Goal: Information Seeking & Learning: Learn about a topic

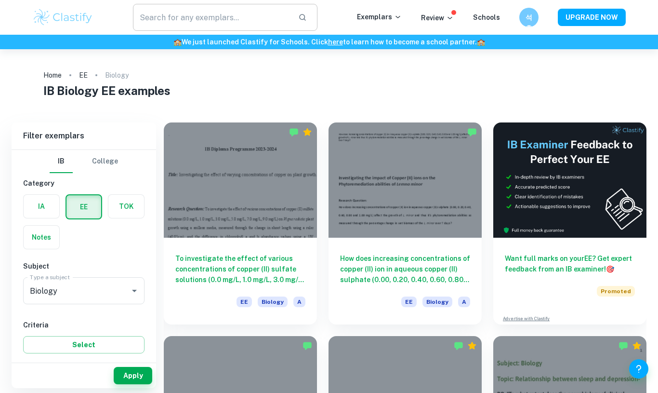
click at [228, 13] on input "text" at bounding box center [212, 17] width 158 height 27
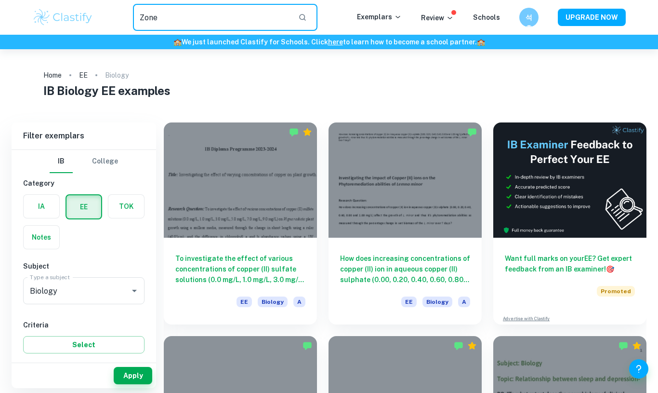
type input "Zone"
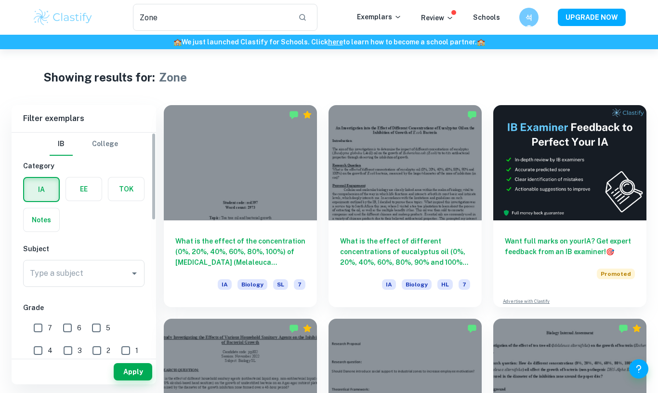
click at [80, 188] on label "button" at bounding box center [84, 188] width 36 height 23
click at [0, 0] on input "radio" at bounding box center [0, 0] width 0 height 0
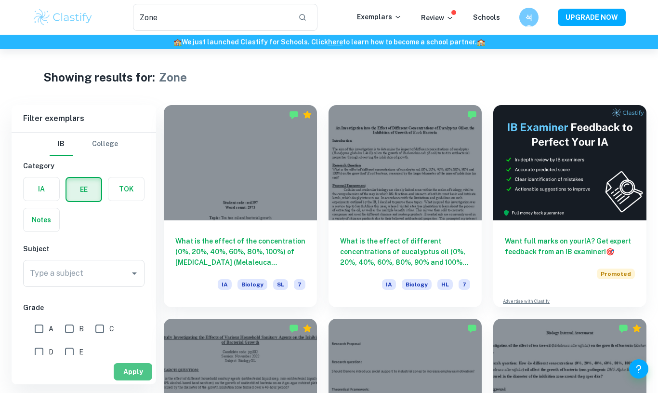
click at [137, 371] on button "Apply" at bounding box center [133, 371] width 39 height 17
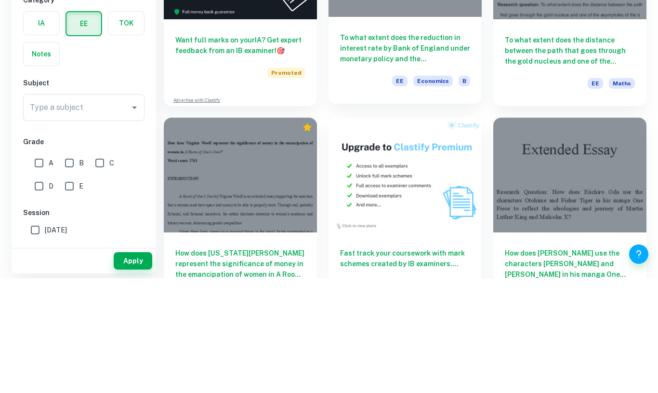
scroll to position [1445, 0]
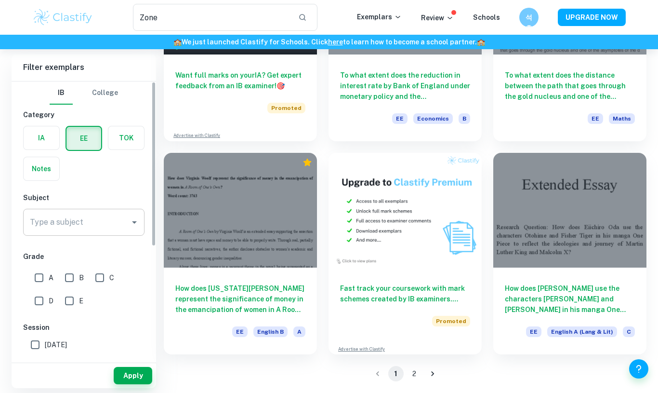
click at [102, 218] on input "Type a subject" at bounding box center [76, 222] width 98 height 18
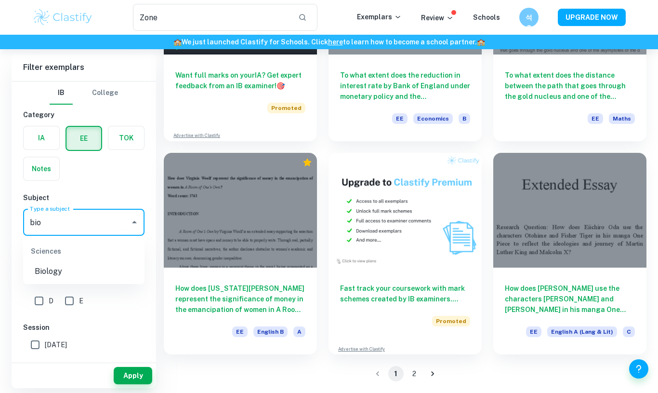
click at [83, 272] on li "Biology" at bounding box center [83, 271] width 121 height 17
type input "Biology"
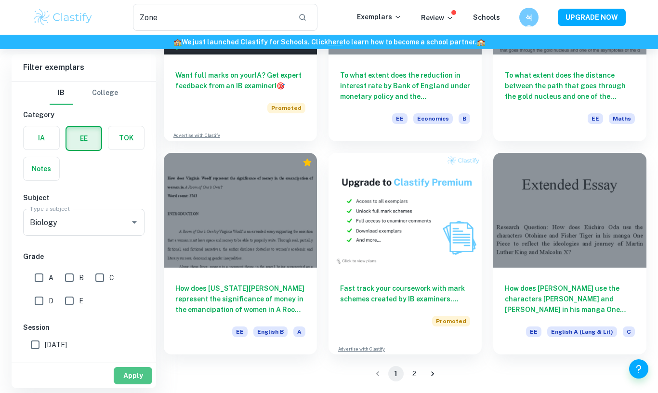
click at [123, 378] on button "Apply" at bounding box center [133, 375] width 39 height 17
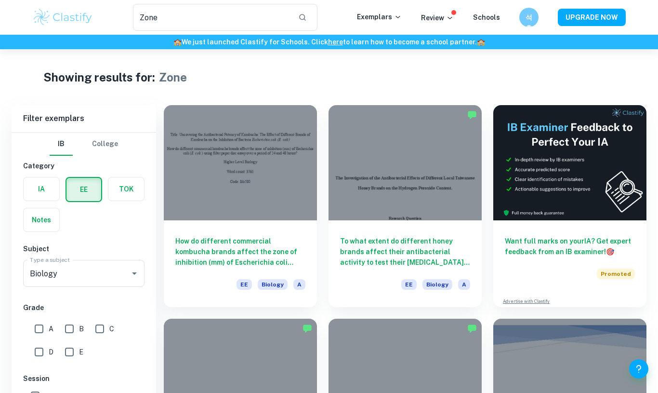
scroll to position [341, 0]
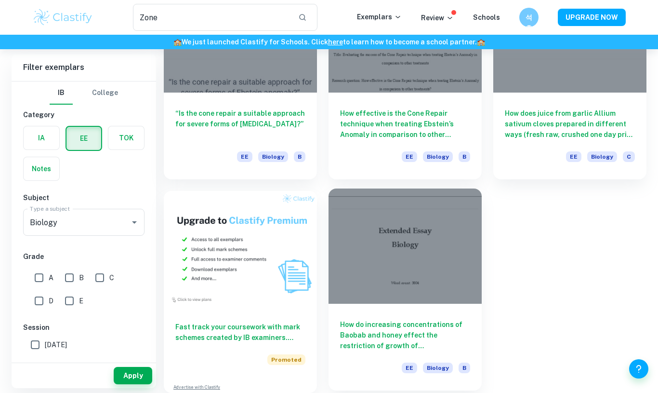
click at [390, 301] on div at bounding box center [405, 245] width 153 height 115
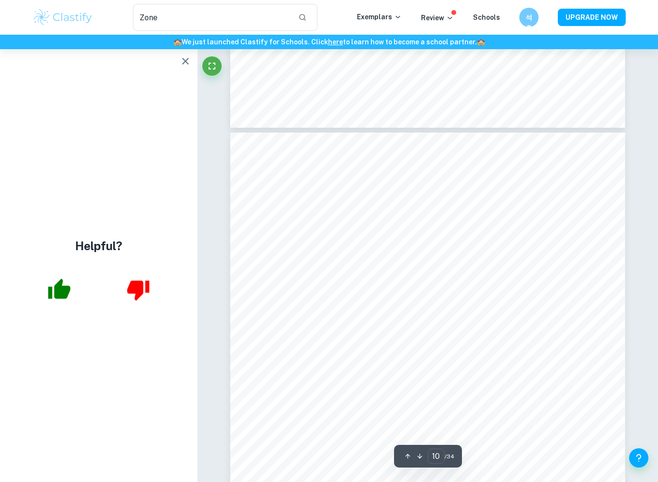
scroll to position [5249, 0]
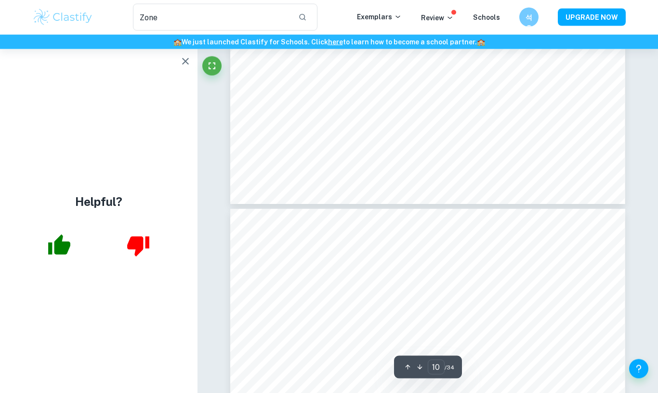
type input "9"
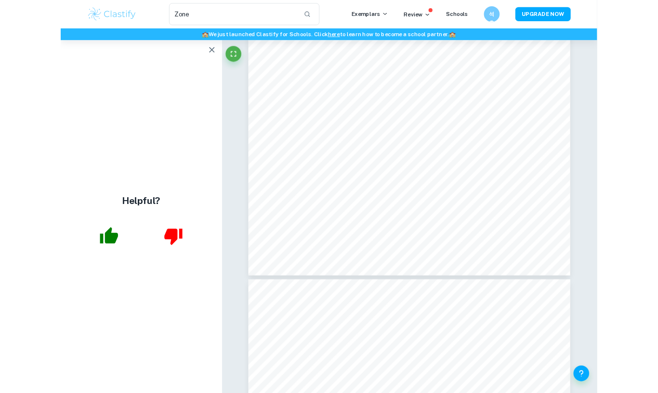
scroll to position [5028, 0]
